Goal: Information Seeking & Learning: Check status

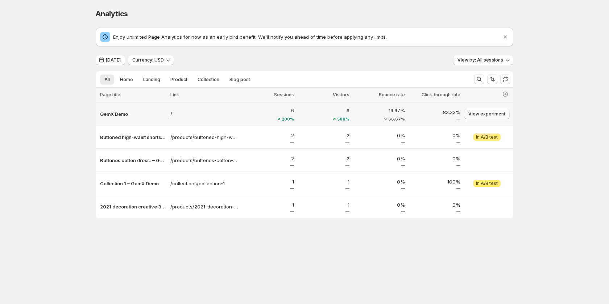
click at [483, 113] on span "View experiment" at bounding box center [486, 114] width 37 height 6
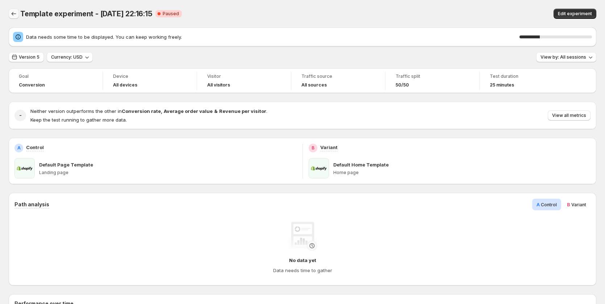
click at [14, 14] on icon "Back" at bounding box center [13, 13] width 7 height 7
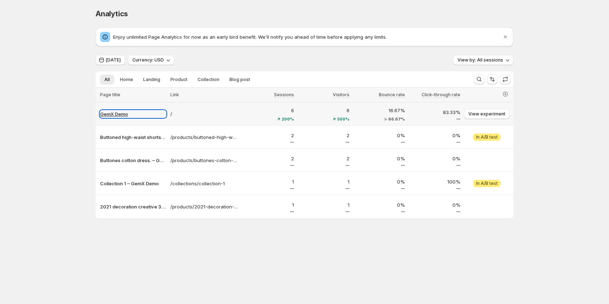
click at [139, 114] on p "GemX Demo" at bounding box center [133, 113] width 66 height 7
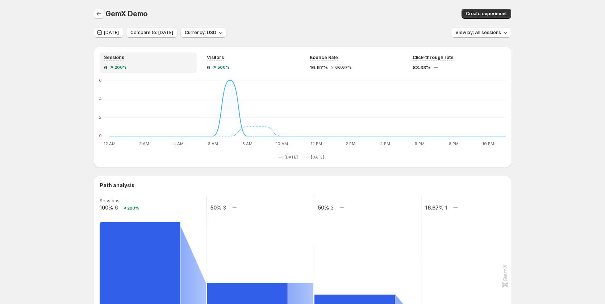
click at [103, 16] on icon "button" at bounding box center [98, 13] width 7 height 7
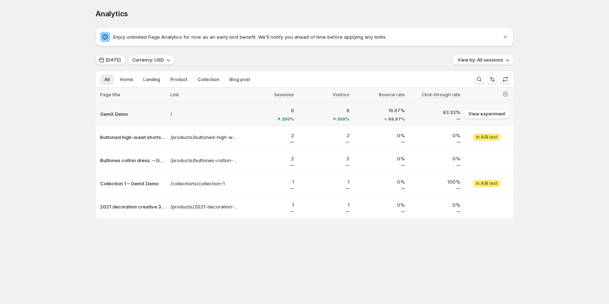
click at [242, 122] on div "6 200%" at bounding box center [268, 114] width 55 height 19
click at [134, 115] on p "GemX Demo" at bounding box center [133, 113] width 66 height 7
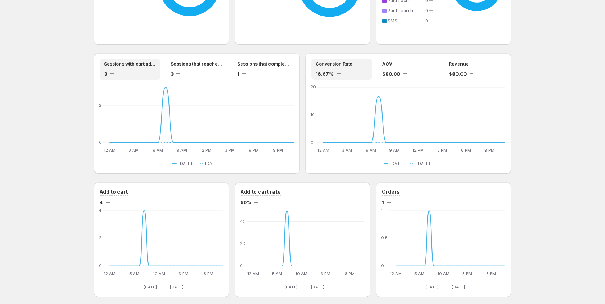
scroll to position [612, 0]
